Goal: Task Accomplishment & Management: Use online tool/utility

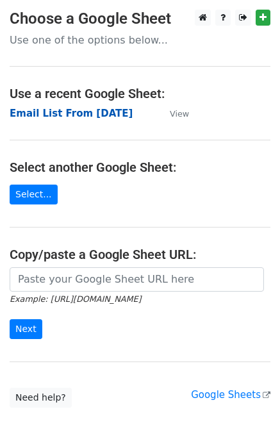
click at [103, 111] on strong "Email List From [DATE]" at bounding box center [71, 114] width 123 height 12
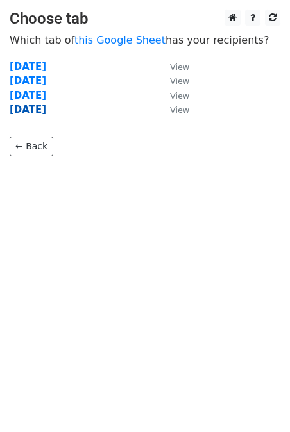
click at [46, 112] on strong "22-09-2025" at bounding box center [28, 110] width 37 height 12
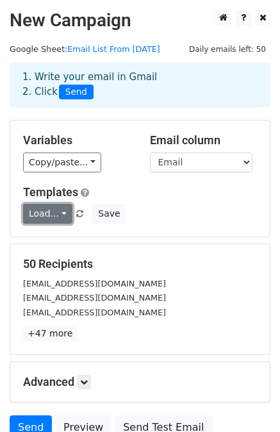
click at [48, 209] on link "Load..." at bounding box center [47, 214] width 49 height 20
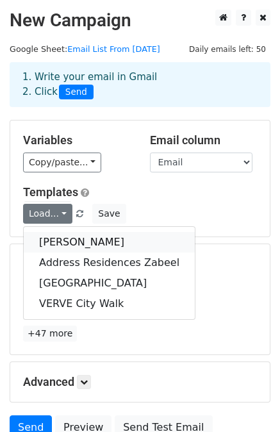
click at [67, 240] on link "[PERSON_NAME]" at bounding box center [109, 242] width 171 height 21
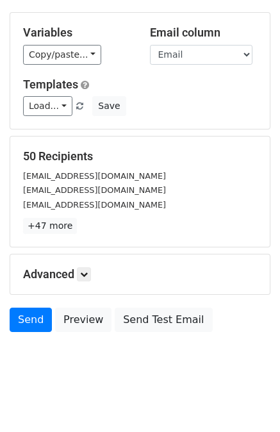
scroll to position [115, 0]
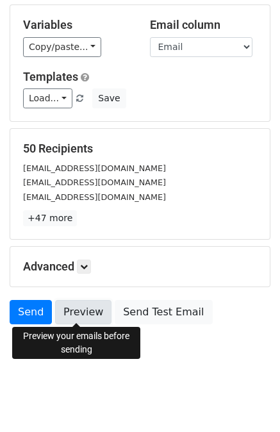
click at [81, 306] on link "Preview" at bounding box center [83, 312] width 56 height 24
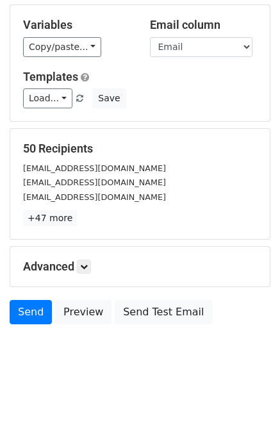
click at [174, 267] on h5 "Advanced" at bounding box center [140, 267] width 234 height 14
click at [79, 260] on link at bounding box center [84, 267] width 14 height 14
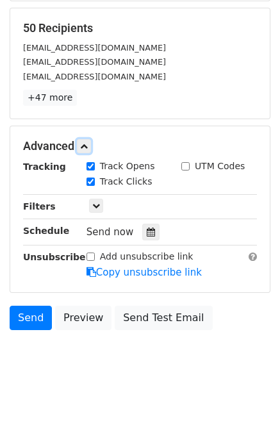
scroll to position [240, 0]
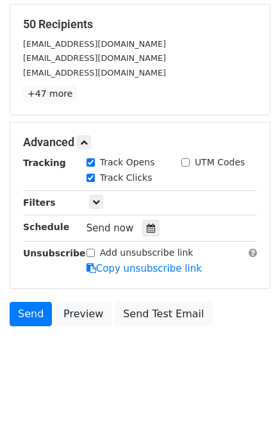
click at [187, 344] on body "New Campaign Daily emails left: 50 Google Sheet: Email List From 16-Sep-2025 1.…" at bounding box center [140, 77] width 280 height 614
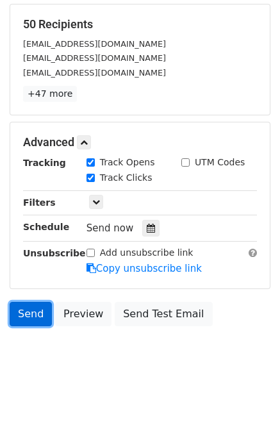
click at [42, 313] on link "Send" at bounding box center [31, 314] width 42 height 24
